Goal: Find specific page/section: Find specific page/section

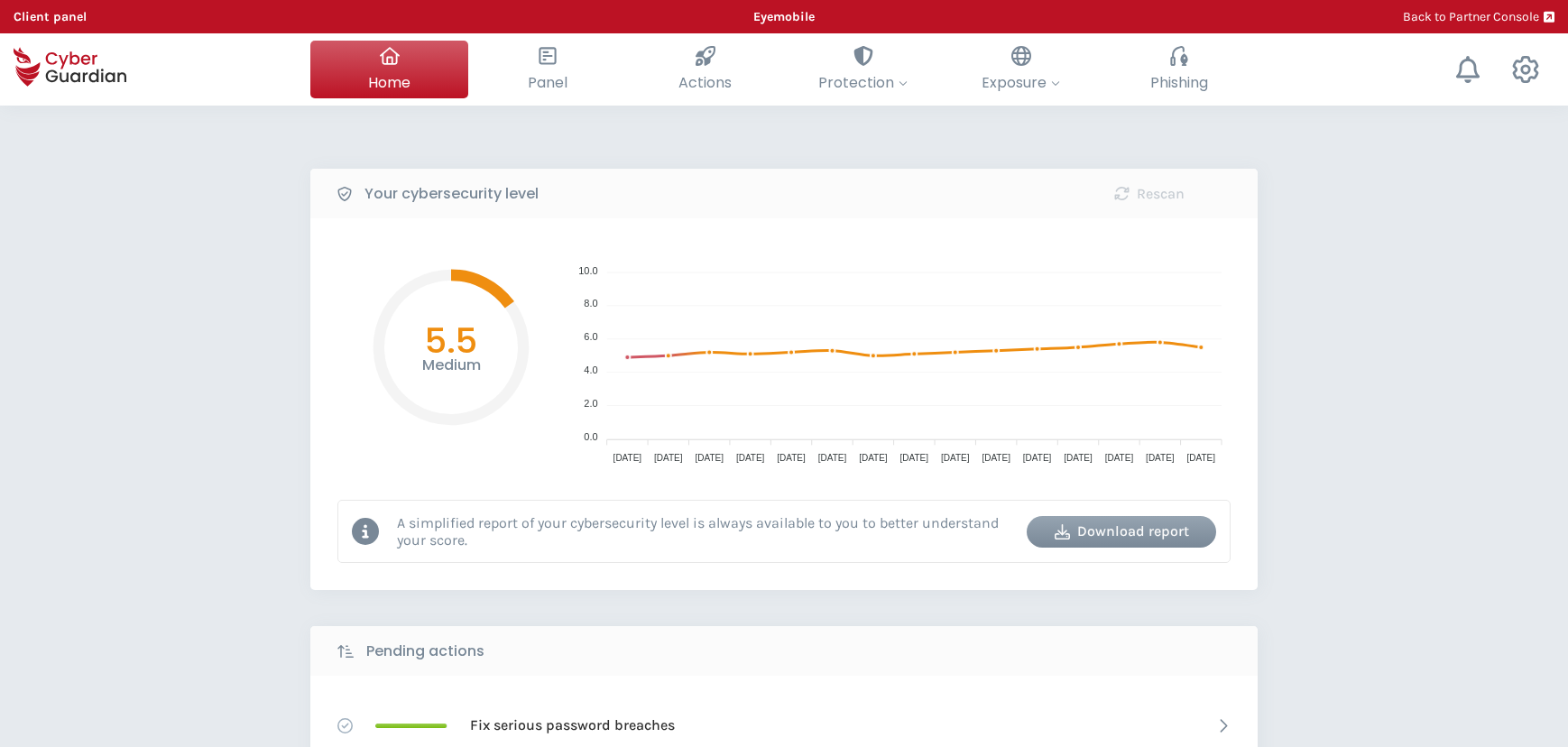
select select "English"
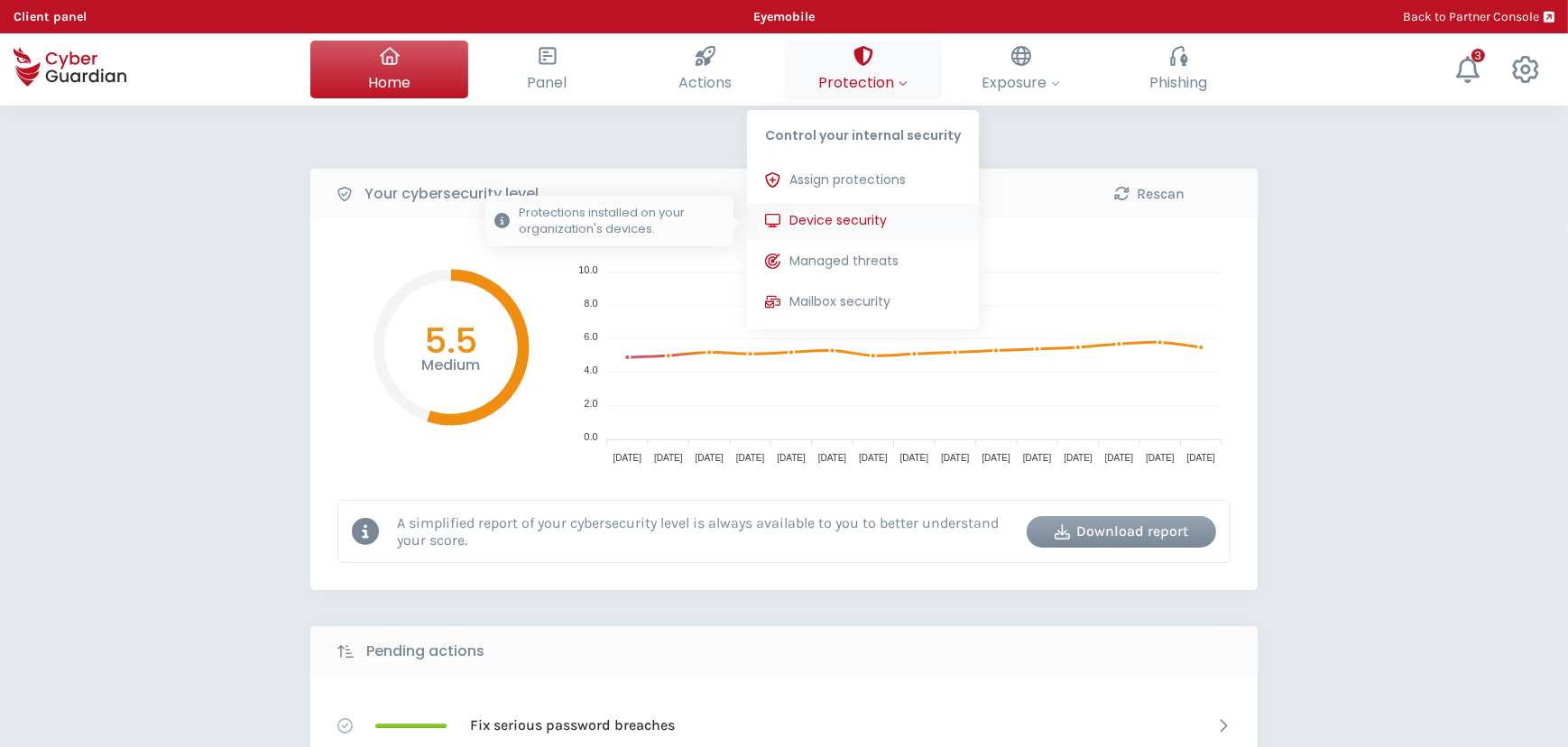
click at [882, 209] on button "Device security Protections installed on your organization's devices." at bounding box center [863, 221] width 232 height 36
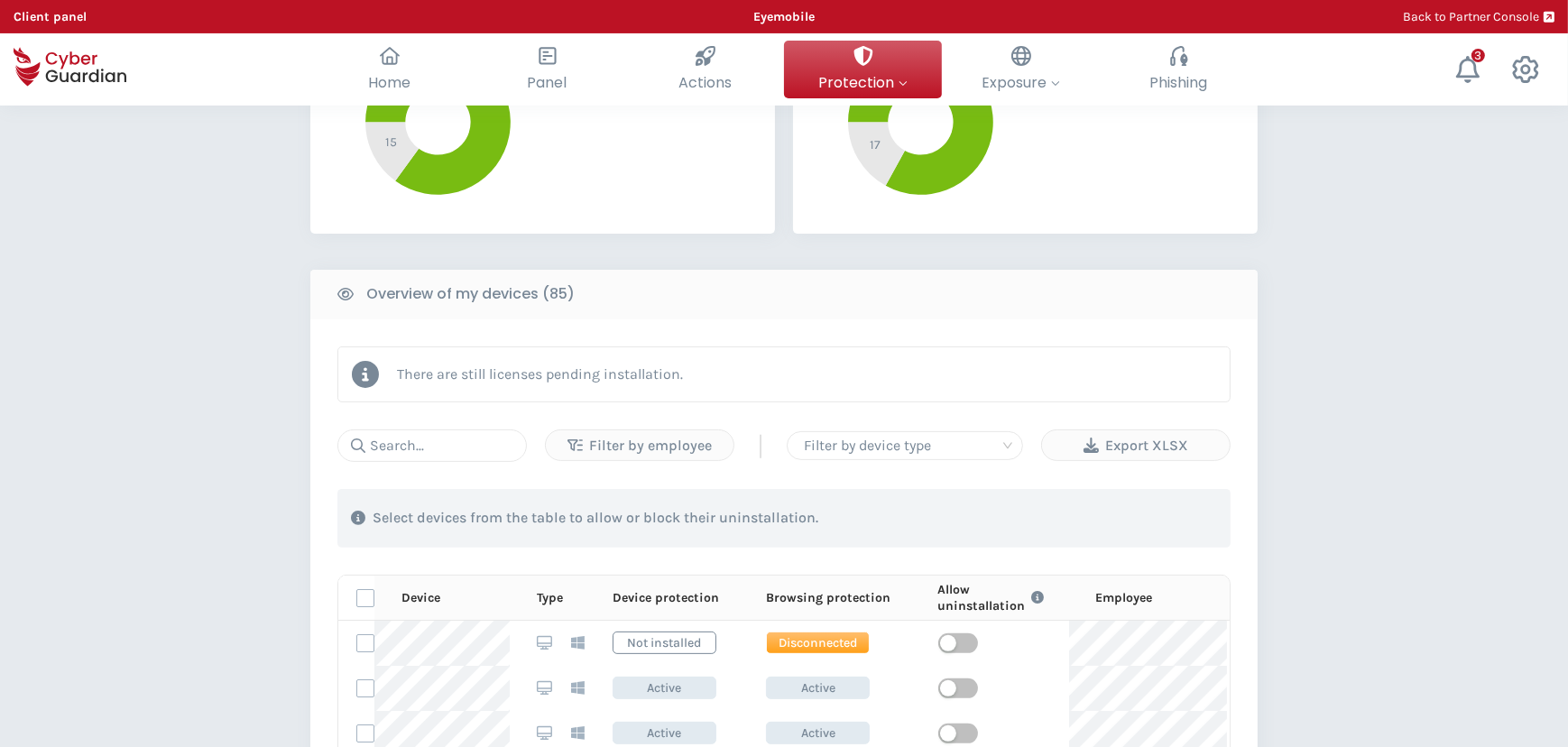
scroll to position [410, 0]
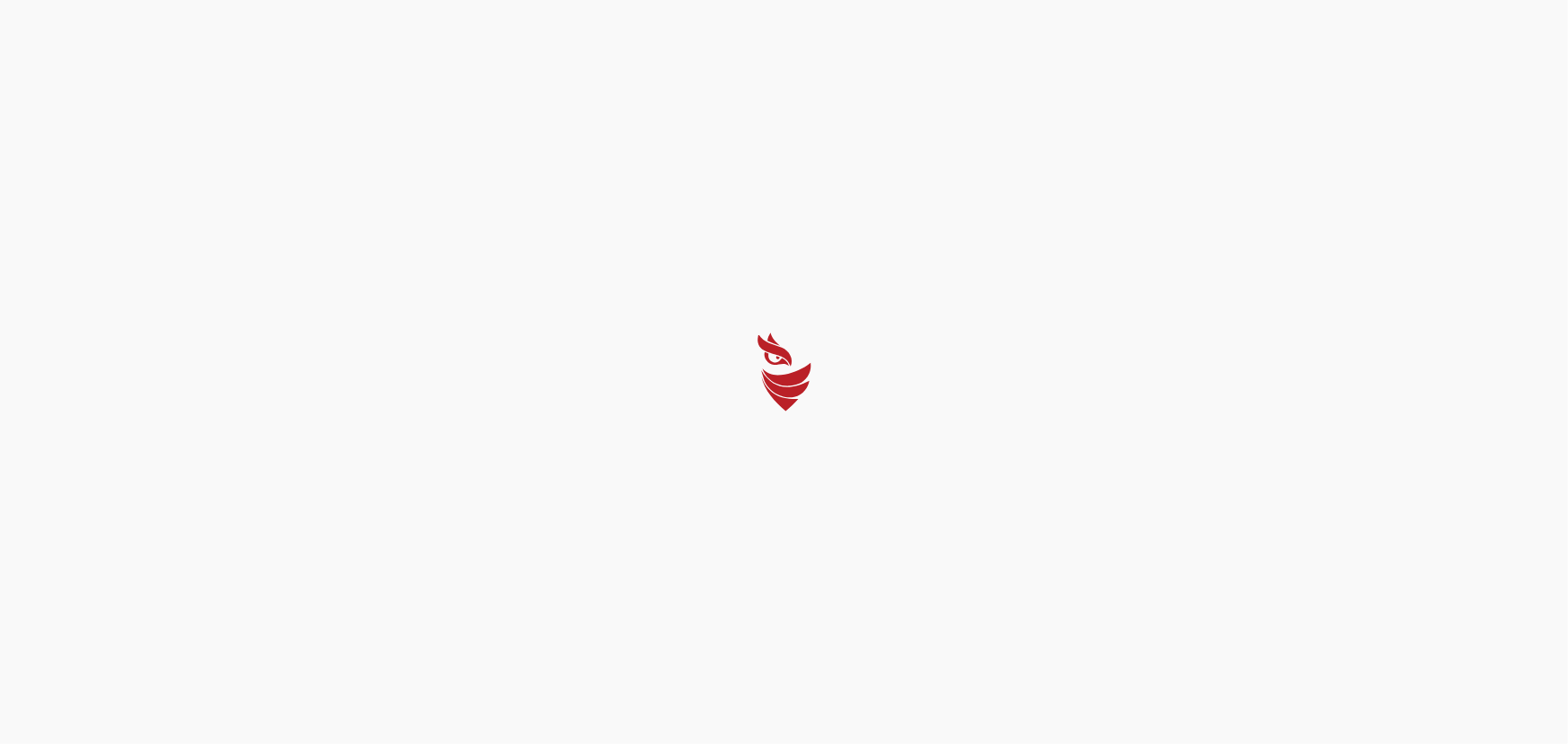
select select "English"
